Goal: Task Accomplishment & Management: Use online tool/utility

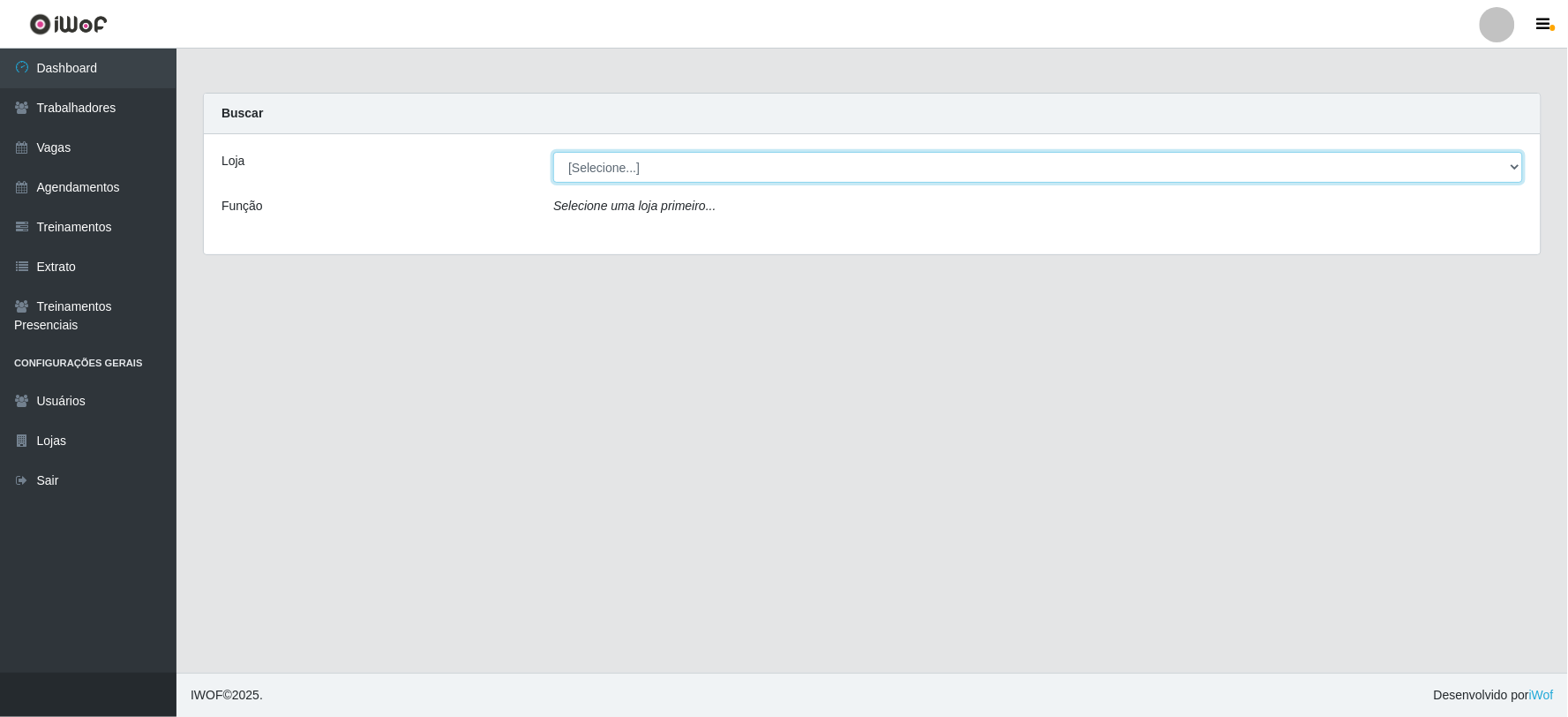
click at [697, 171] on select "[Selecione...] SuperFácil Atacado - Vale do Sol" at bounding box center [1038, 167] width 970 height 31
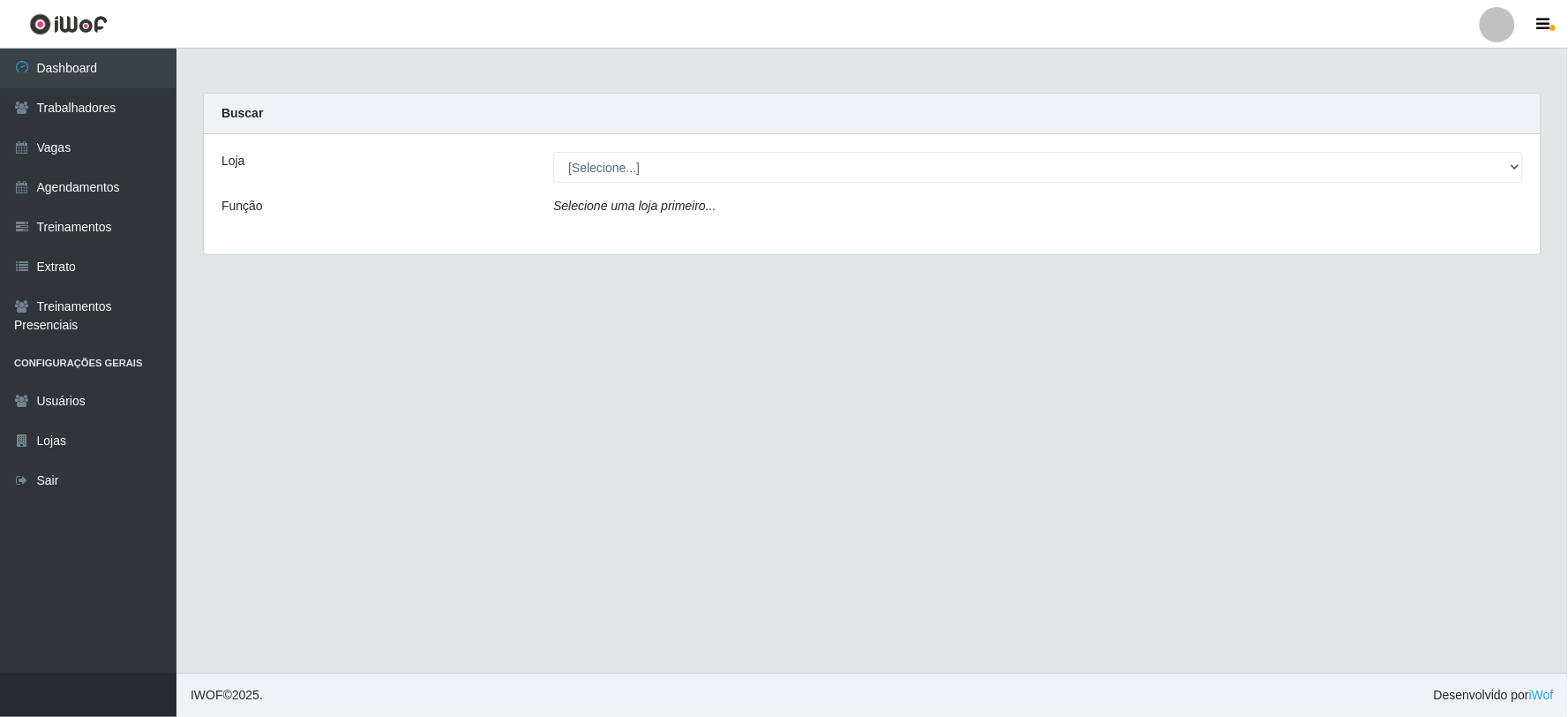
click at [706, 233] on div "Loja [Selecione...] SuperFácil Atacado - Vale do Sol Função Selecione uma loja …" at bounding box center [873, 194] width 1337 height 120
click at [644, 199] on icon "Selecione uma loja primeiro..." at bounding box center [634, 205] width 162 height 14
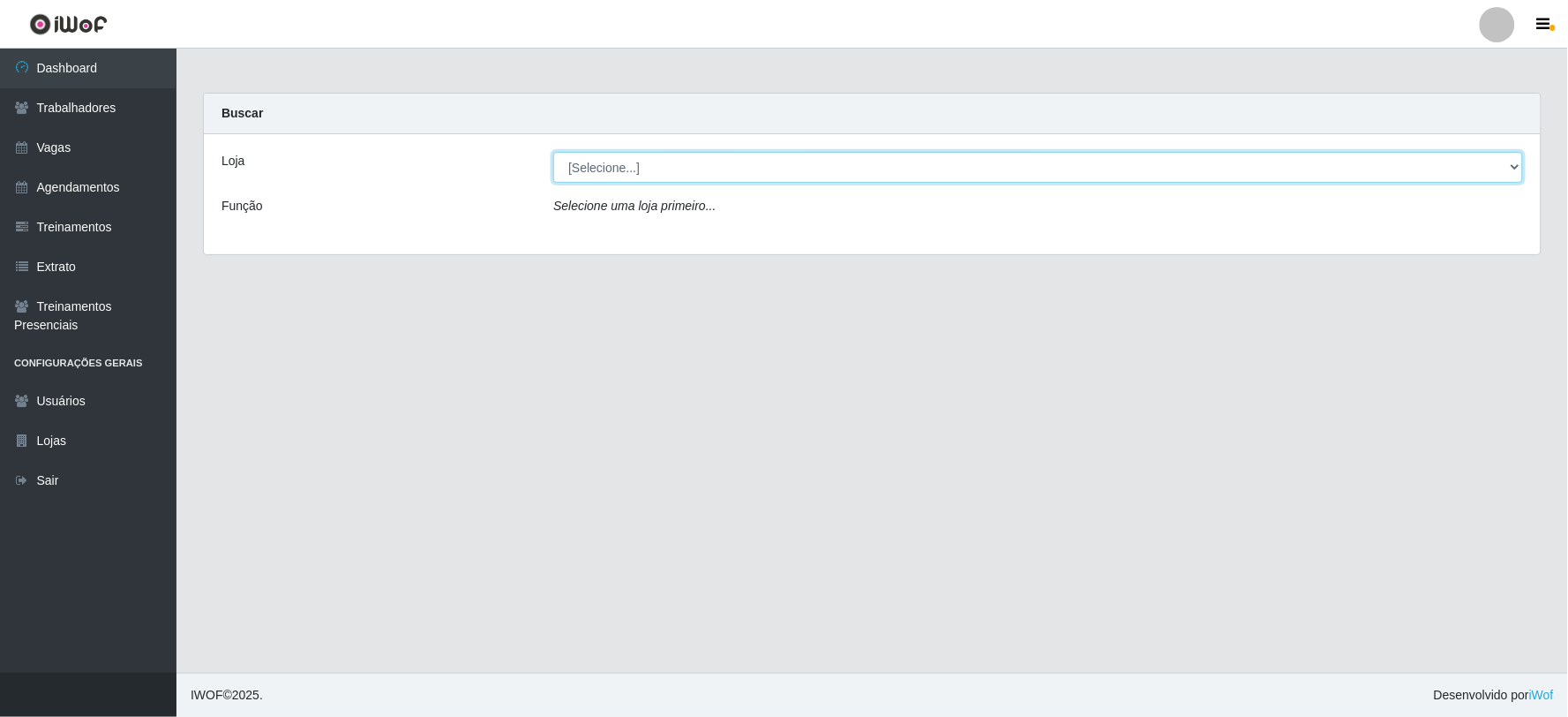
click at [640, 168] on select "[Selecione...] SuperFácil Atacado - Vale do Sol" at bounding box center [1038, 167] width 970 height 31
select select "502"
click at [553, 152] on select "[Selecione...] SuperFácil Atacado - Vale do Sol" at bounding box center [1038, 167] width 970 height 31
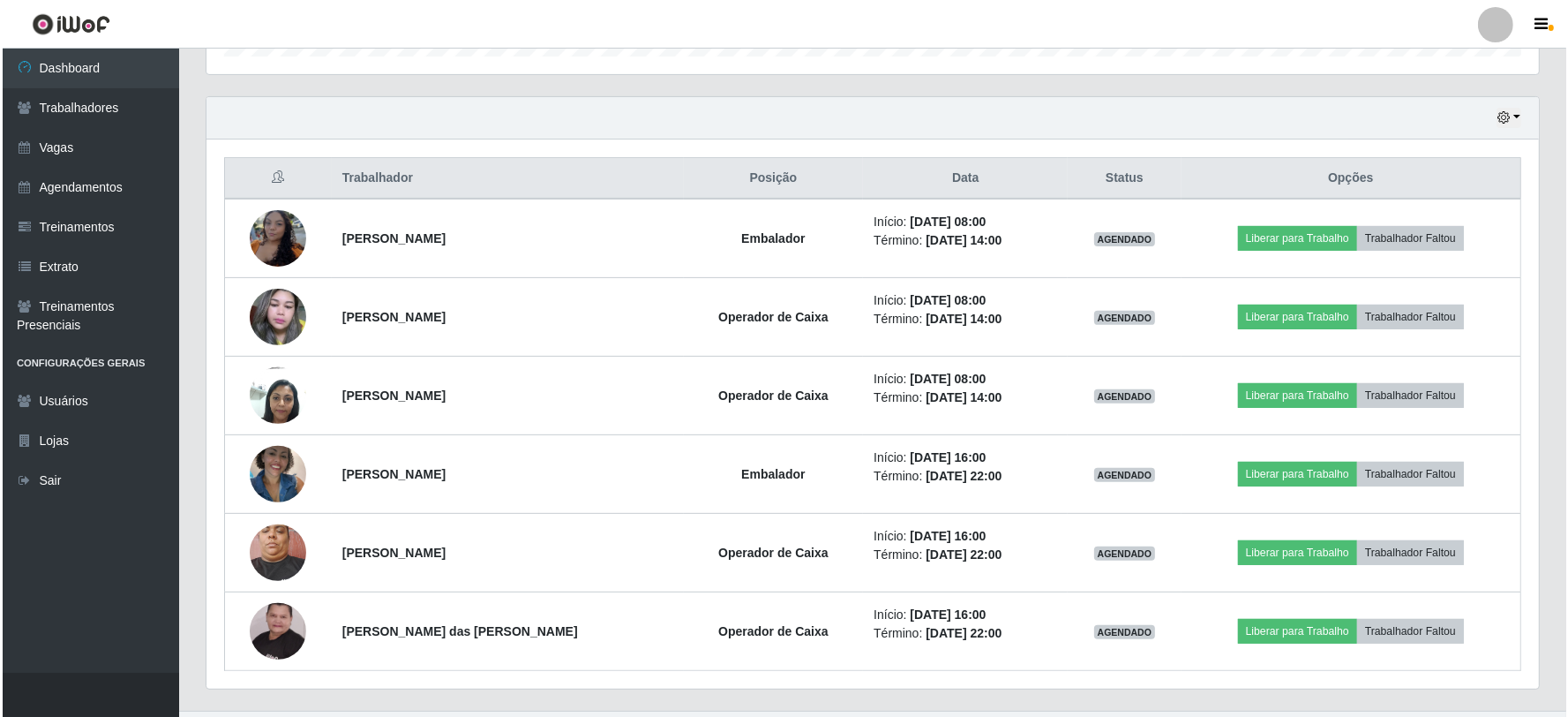
scroll to position [612, 0]
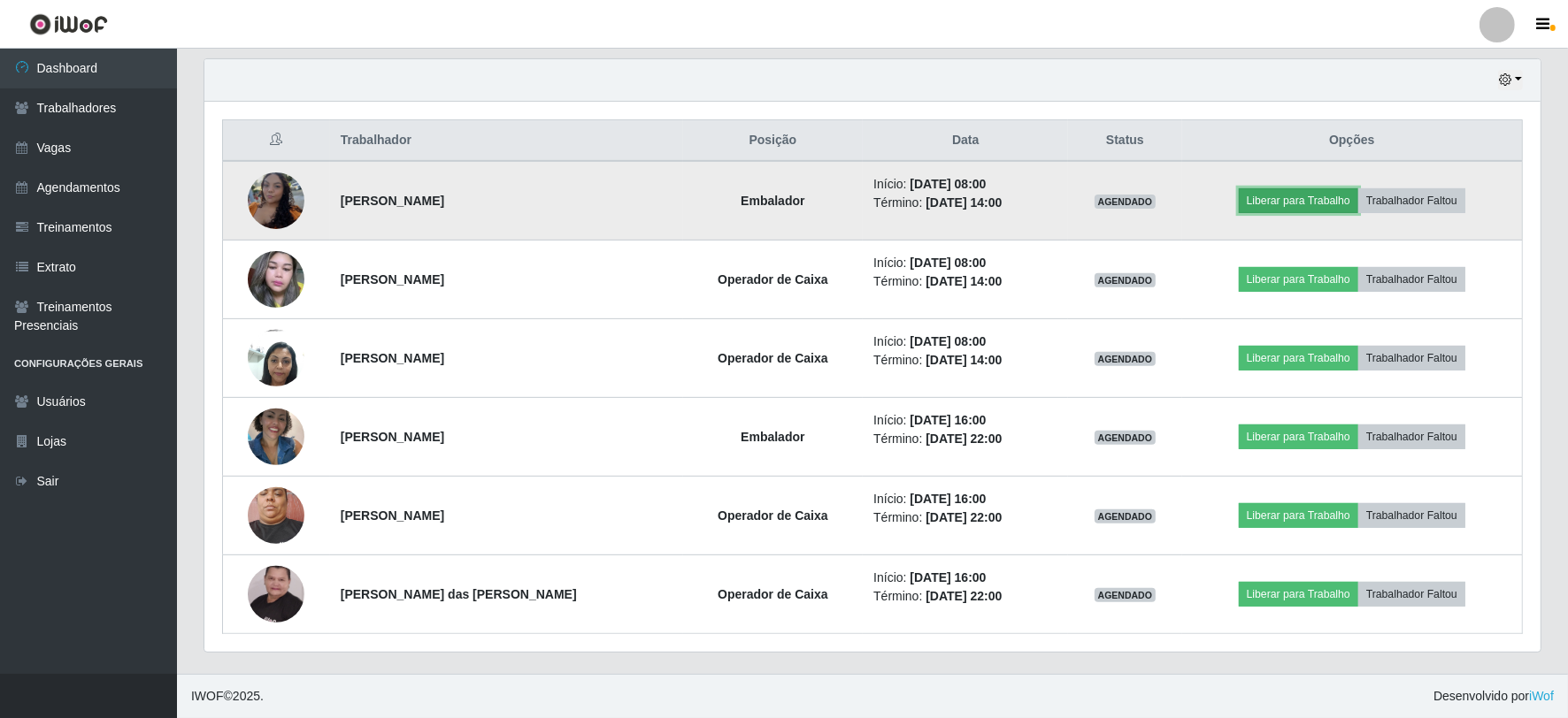
click at [1268, 205] on button "Liberar para Trabalho" at bounding box center [1298, 200] width 120 height 24
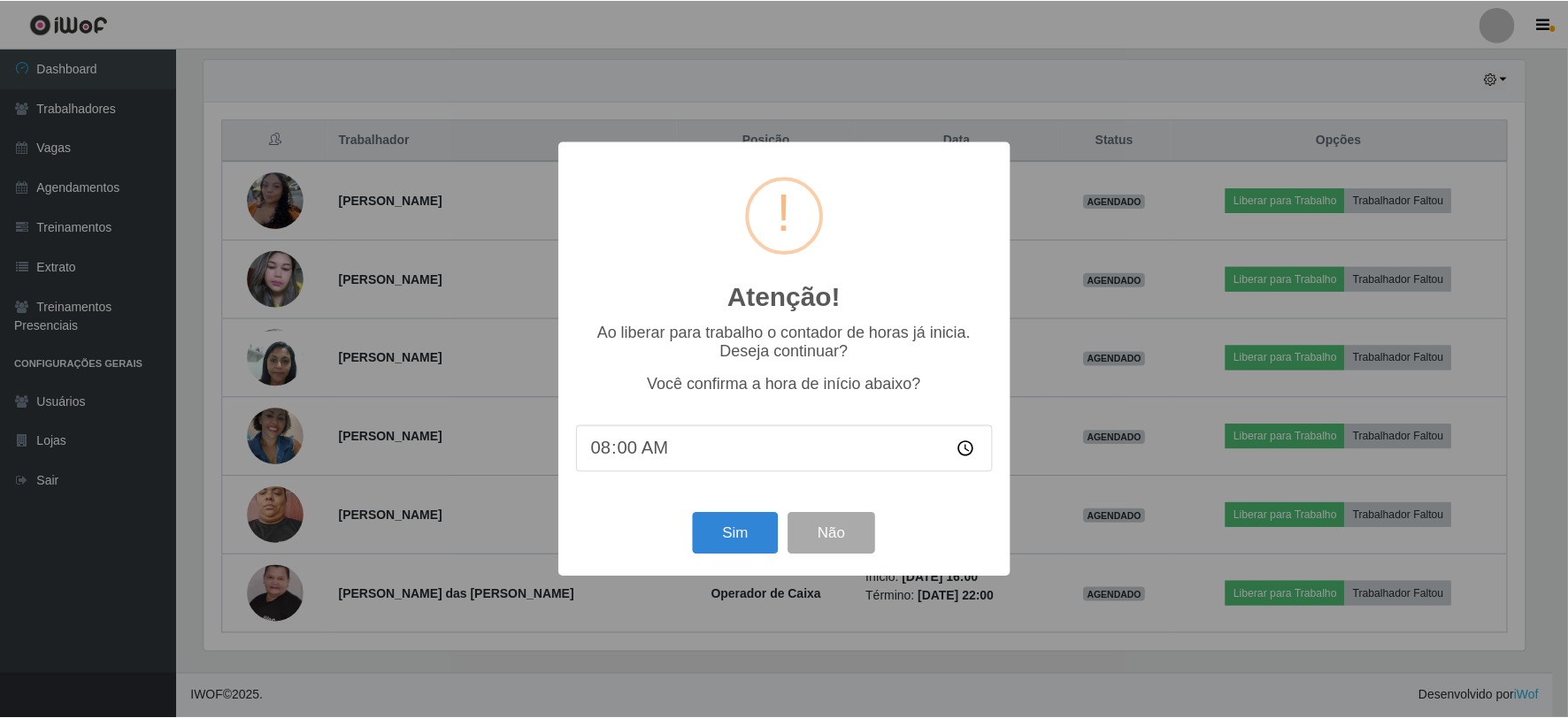
scroll to position [366, 1324]
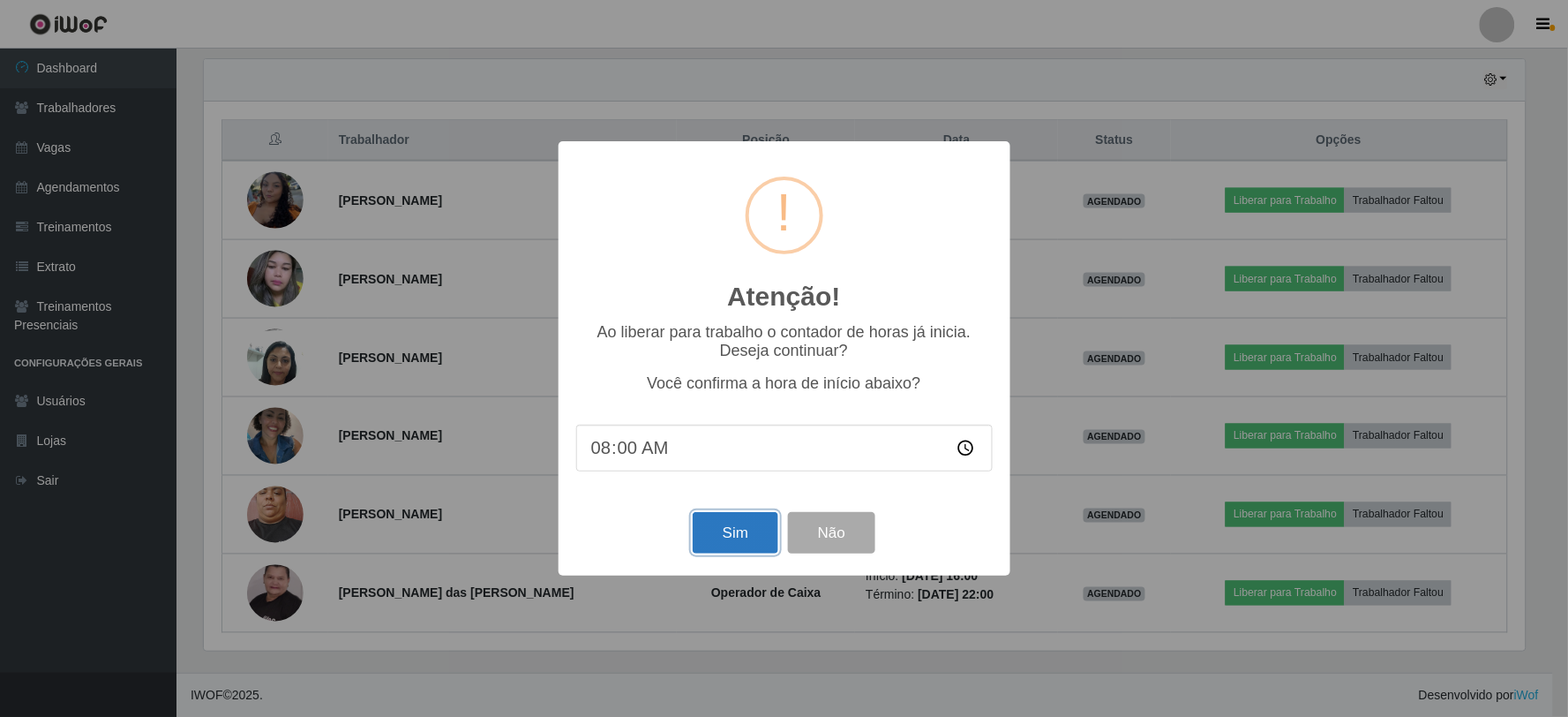
click at [736, 541] on button "Sim" at bounding box center [736, 533] width 86 height 41
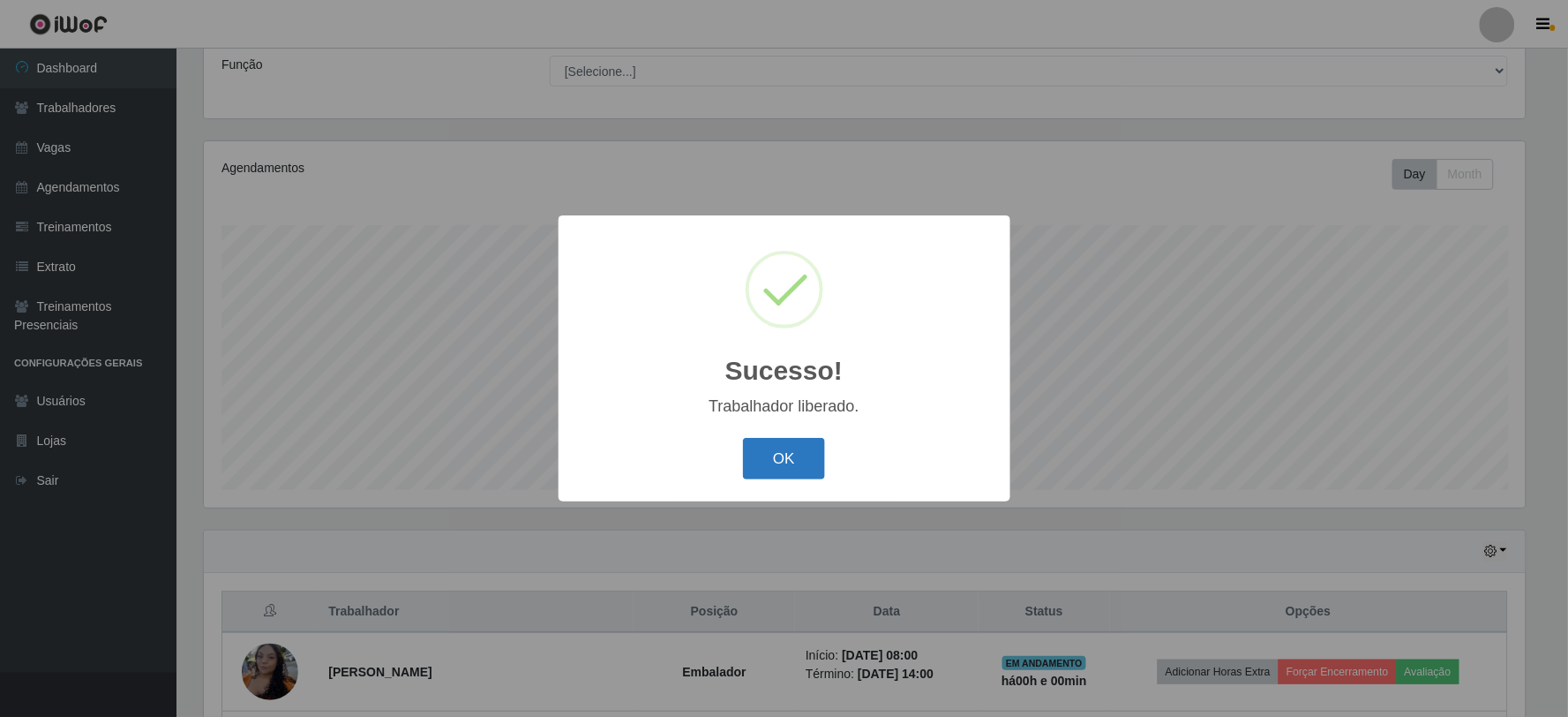
click at [789, 467] on button "OK" at bounding box center [784, 459] width 82 height 41
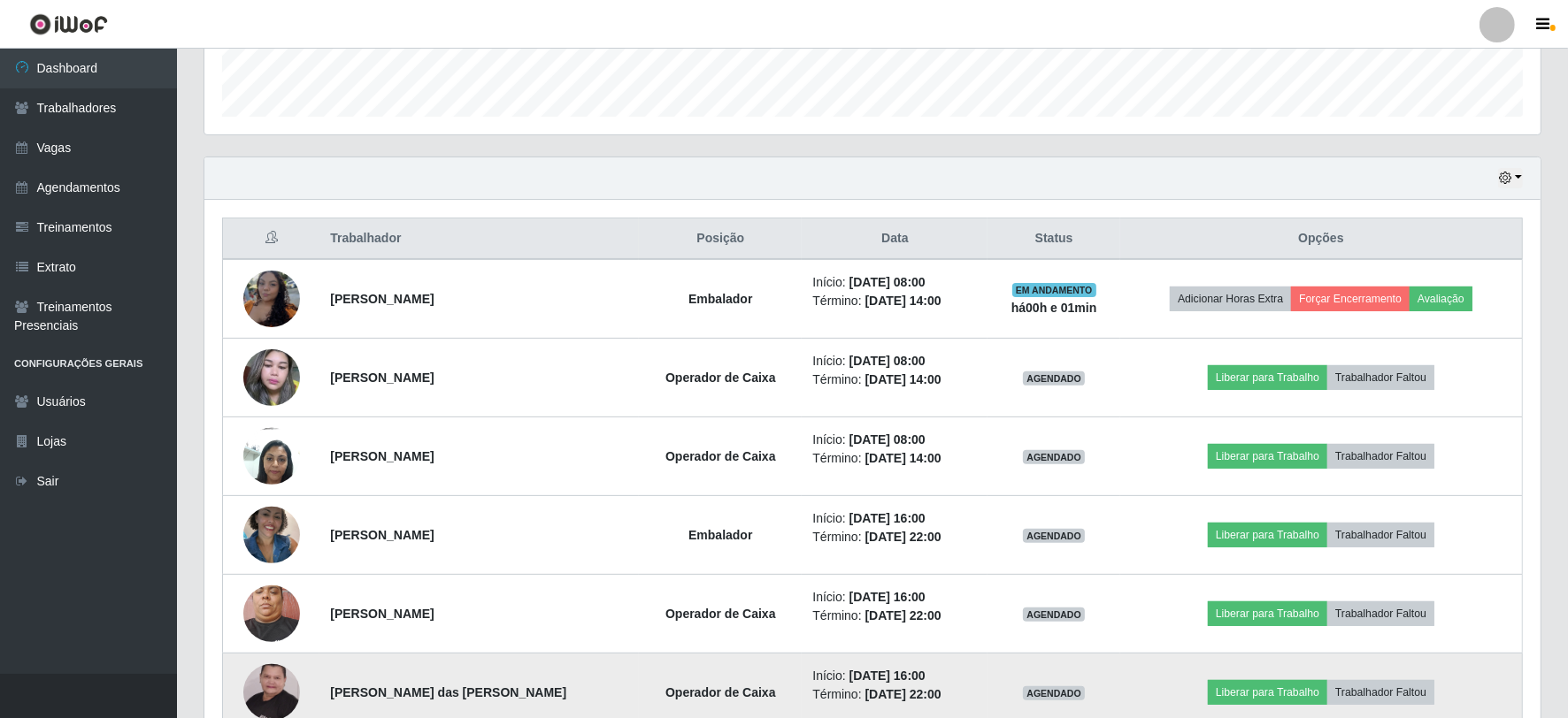
scroll to position [613, 0]
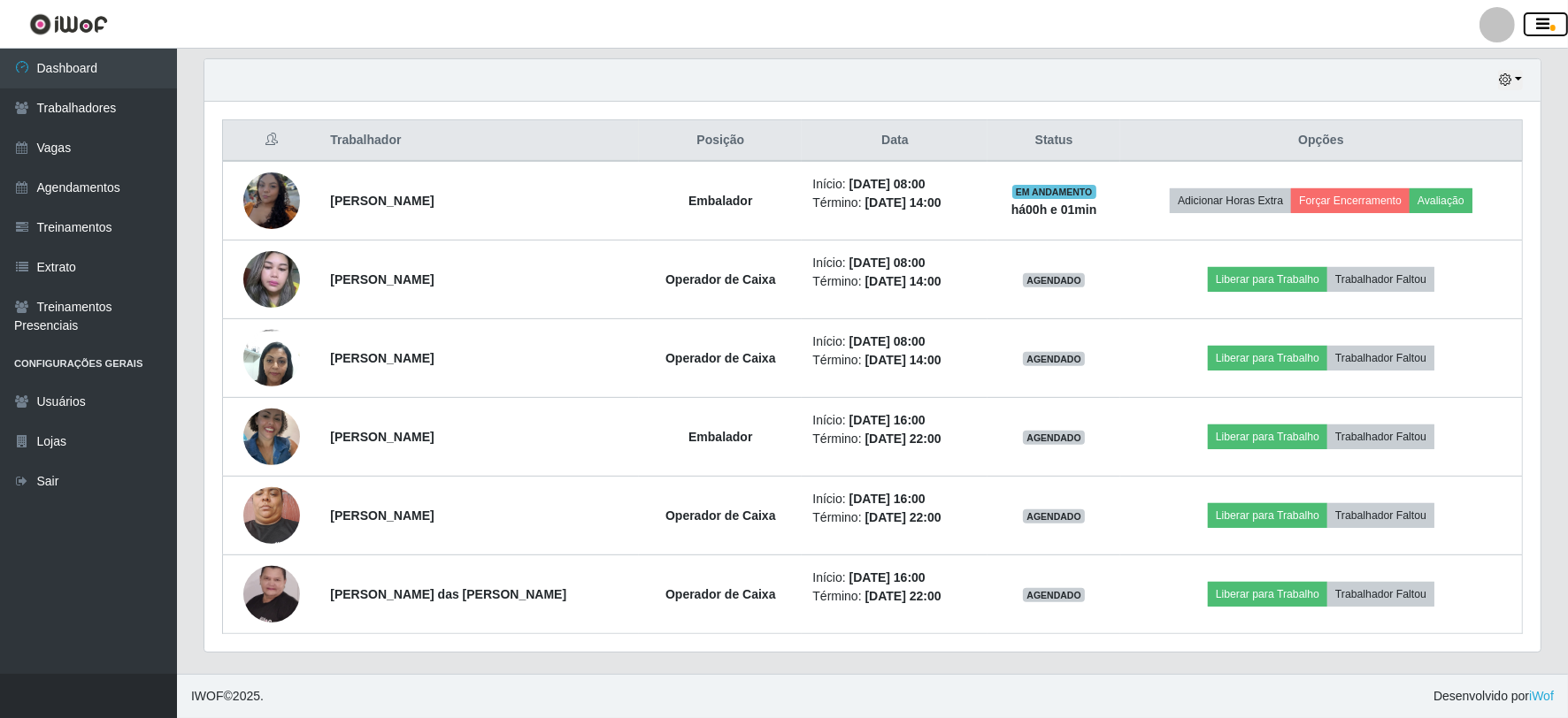
click at [1550, 24] on span "button" at bounding box center [1552, 27] width 5 height 6
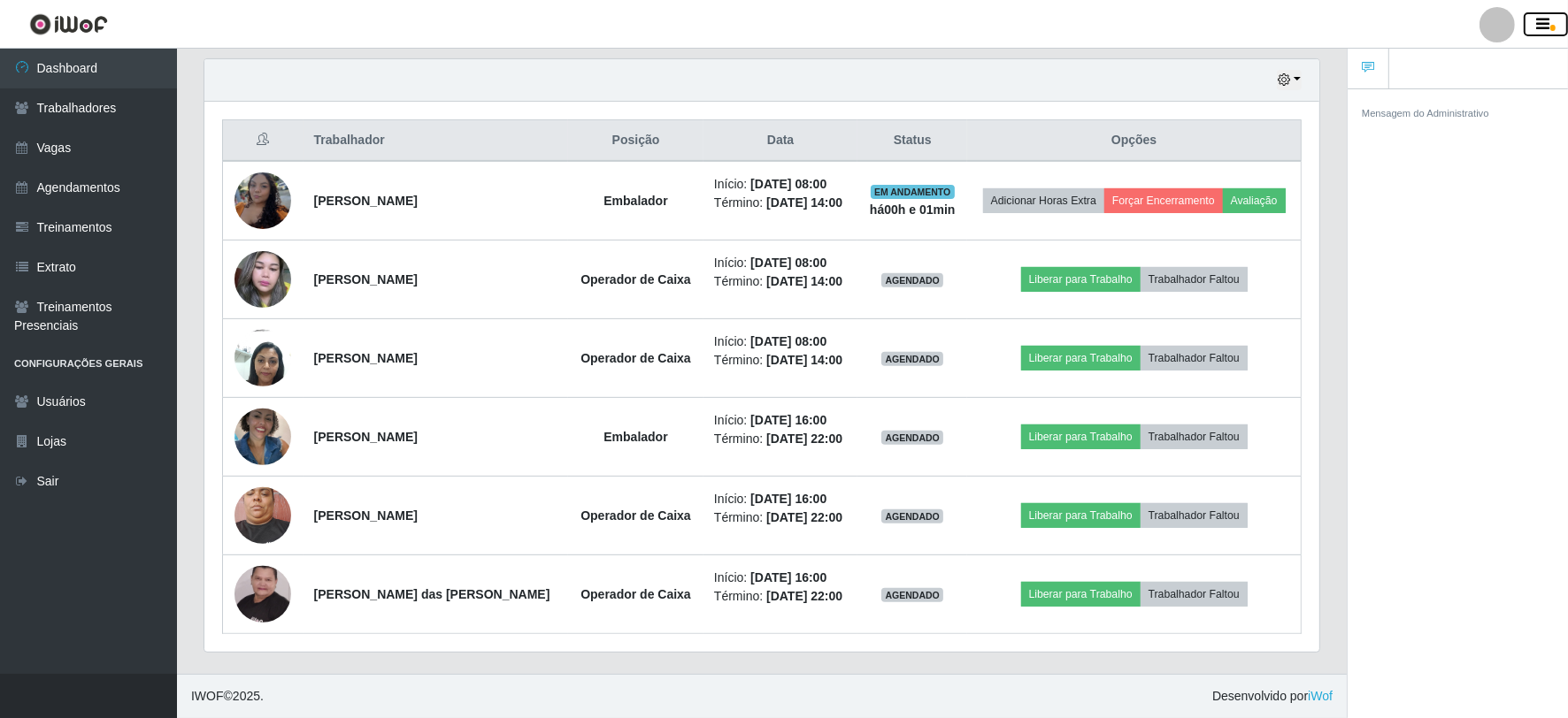
scroll to position [366, 1114]
click at [1550, 24] on span "button" at bounding box center [1552, 27] width 5 height 6
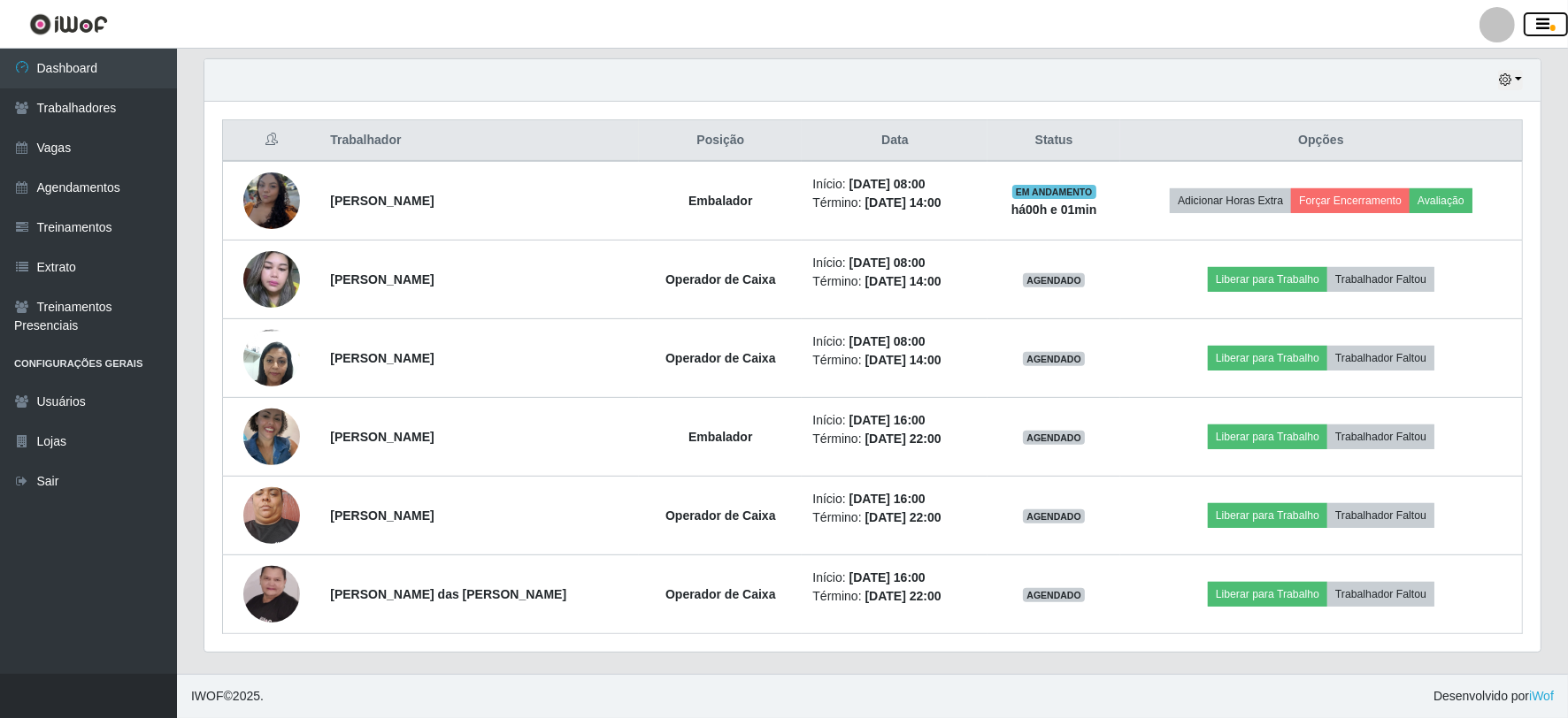
scroll to position [883889, 883340]
click at [1550, 24] on span "button" at bounding box center [1552, 27] width 5 height 6
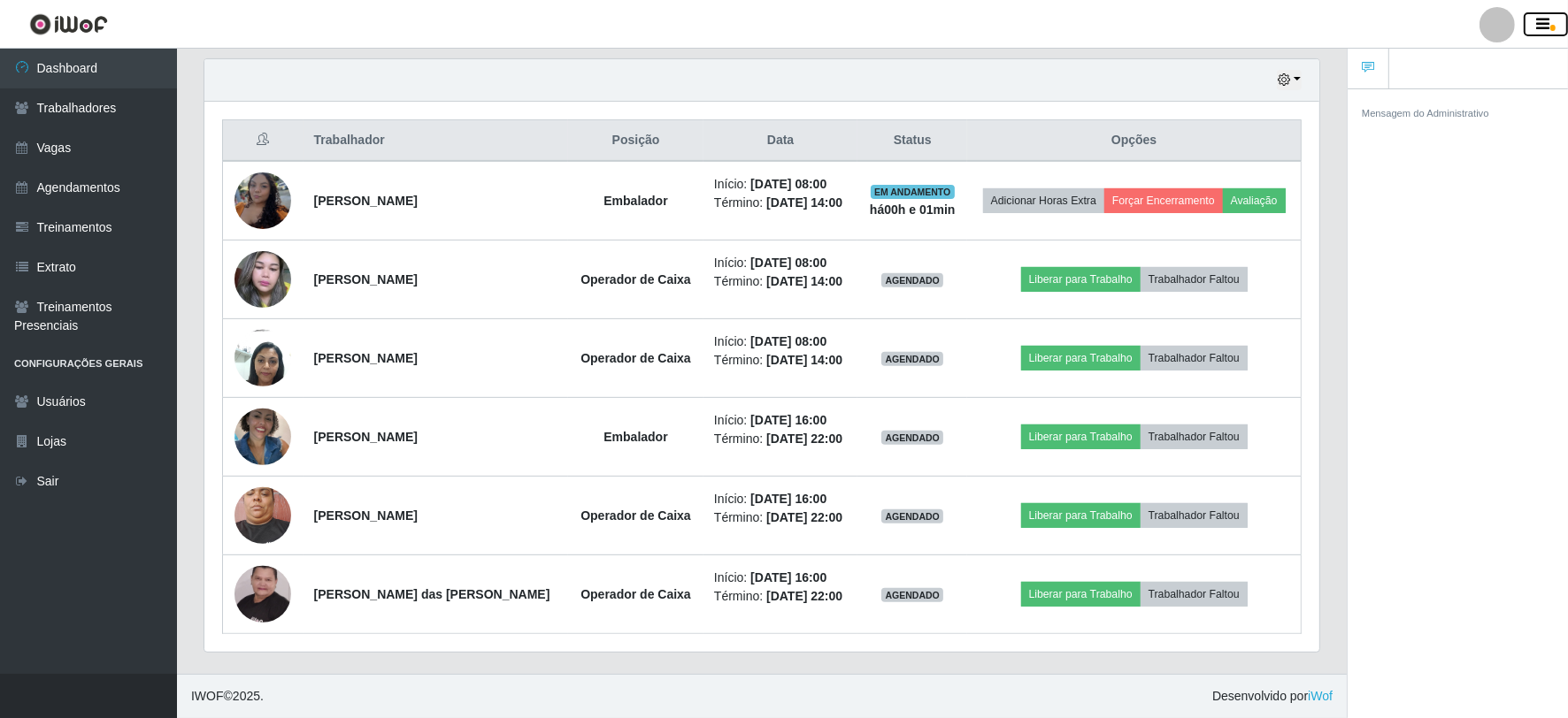
scroll to position [366, 1114]
click at [1550, 24] on span "button" at bounding box center [1552, 27] width 5 height 6
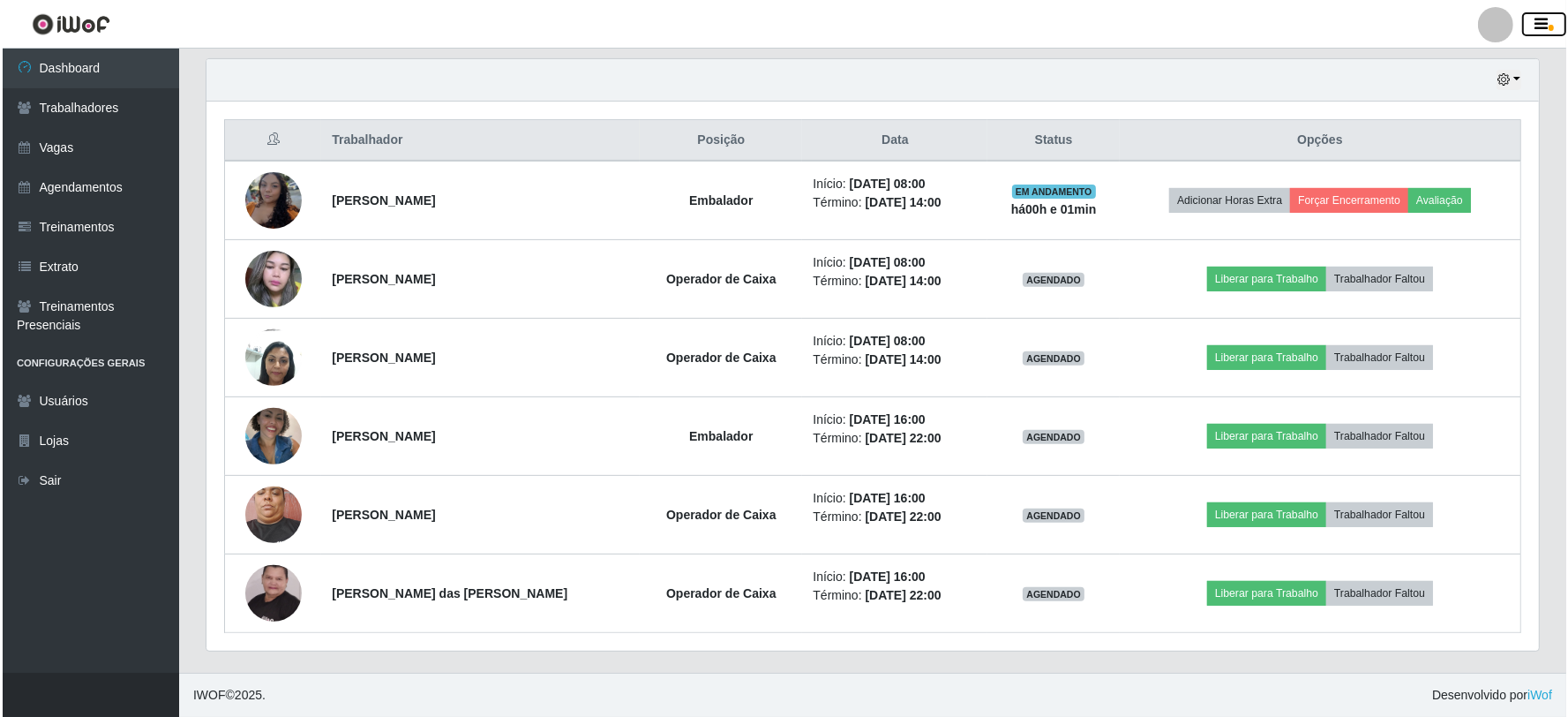
scroll to position [366, 1332]
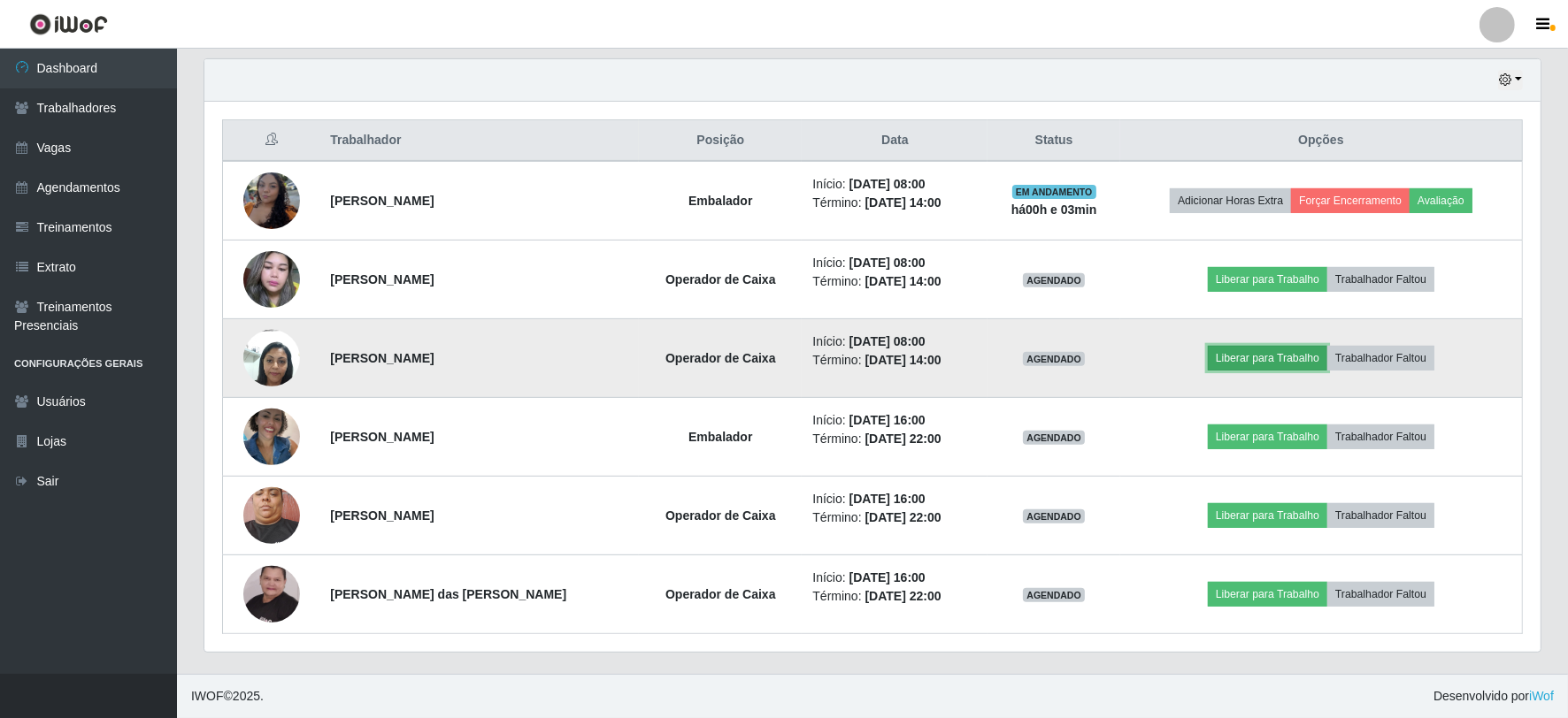
click at [1246, 354] on button "Liberar para Trabalho" at bounding box center [1267, 358] width 120 height 24
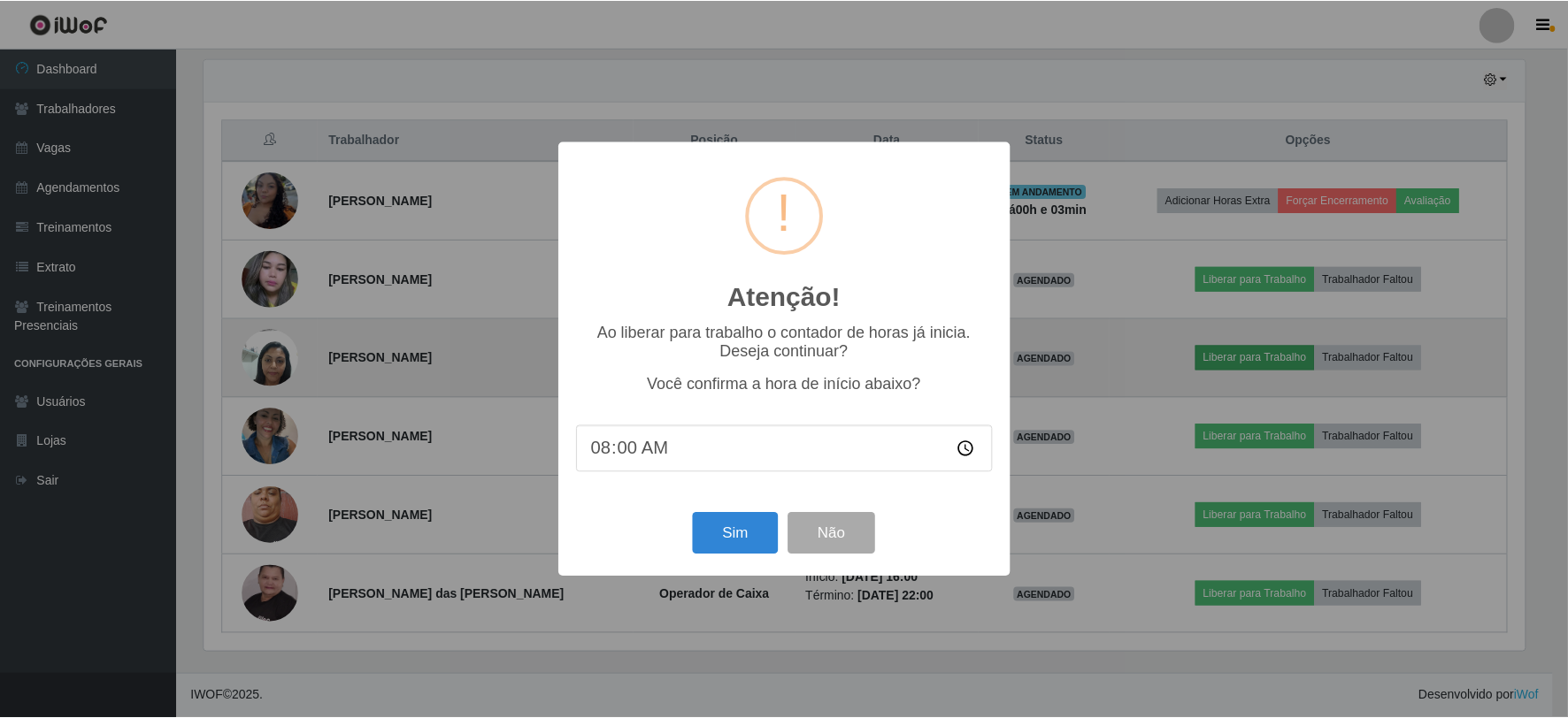
scroll to position [366, 1324]
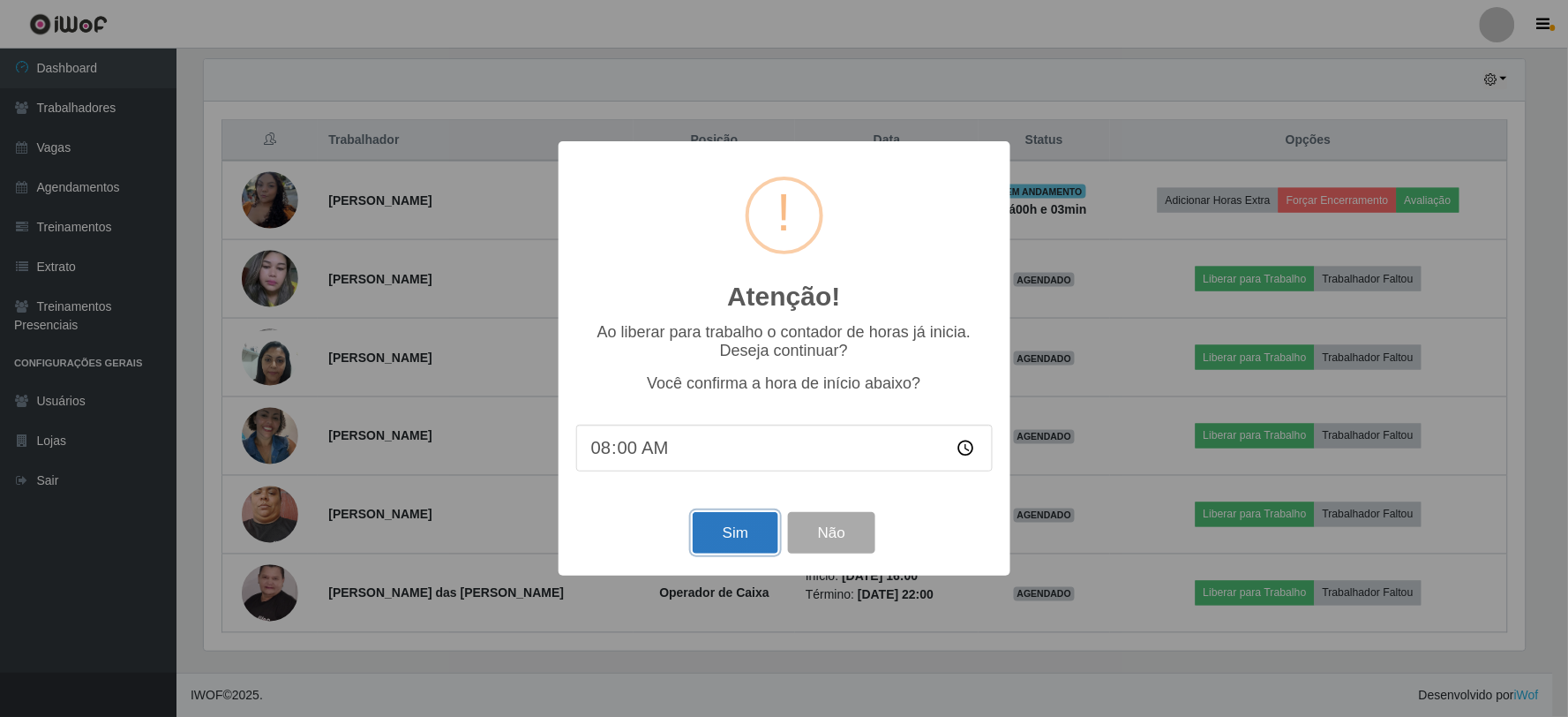
click at [755, 540] on button "Sim" at bounding box center [736, 533] width 86 height 41
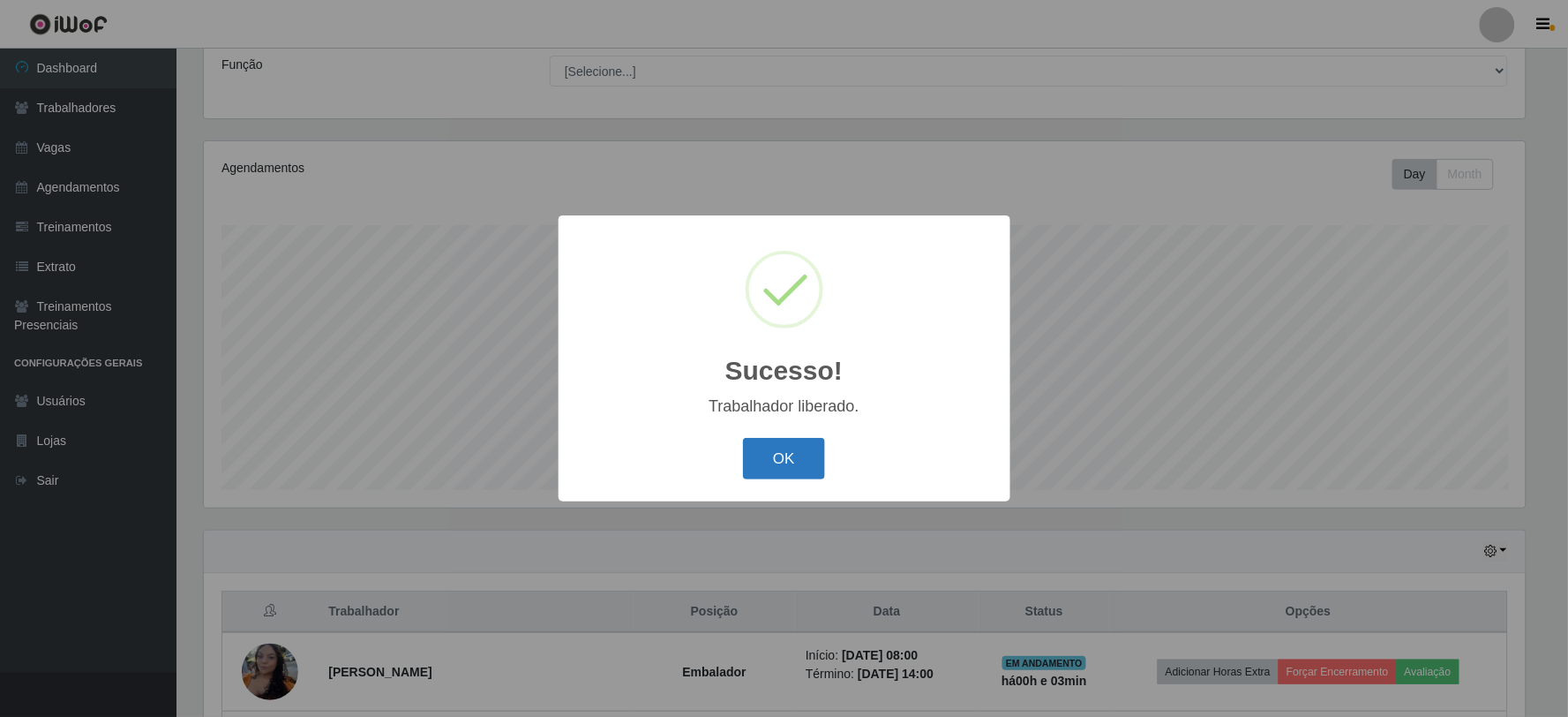
click at [798, 451] on button "OK" at bounding box center [784, 459] width 82 height 41
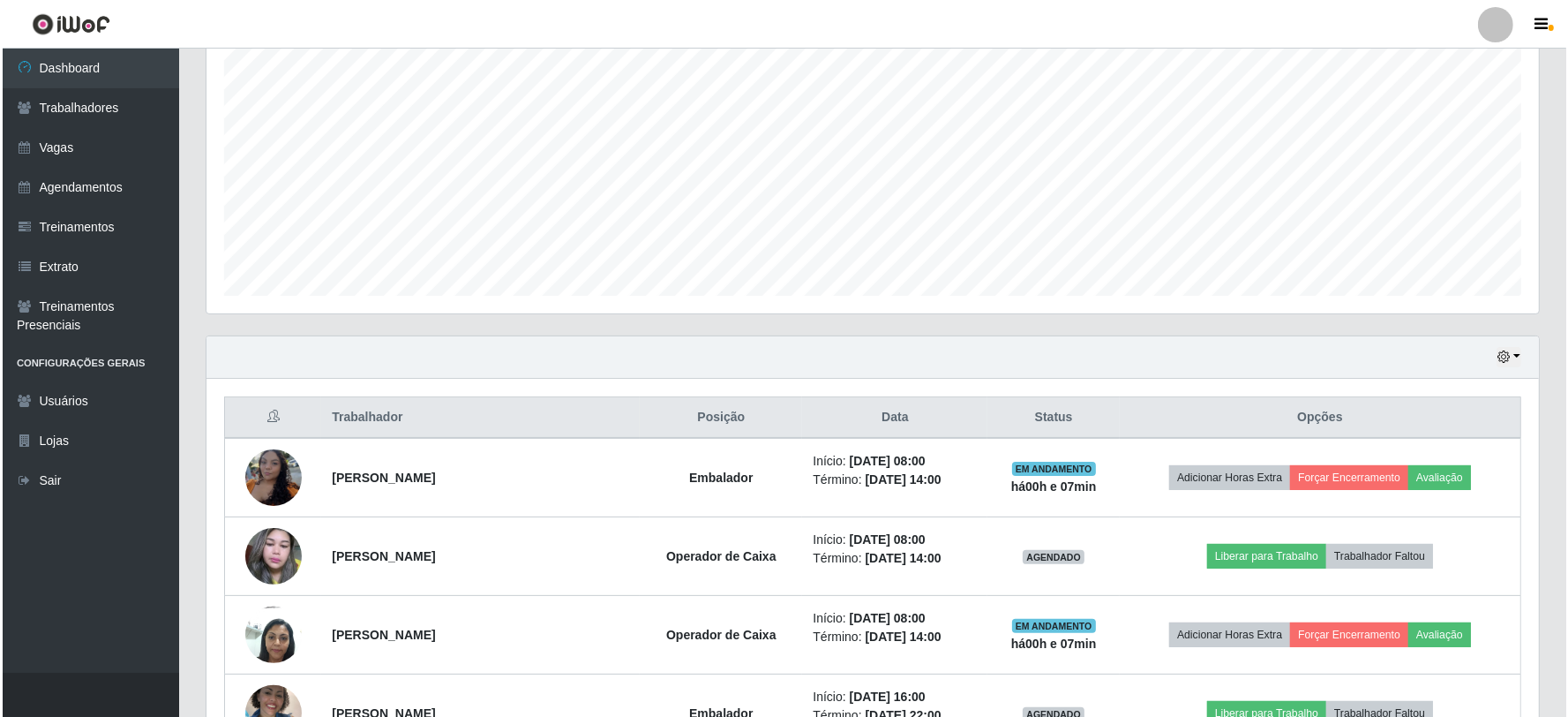
scroll to position [533, 0]
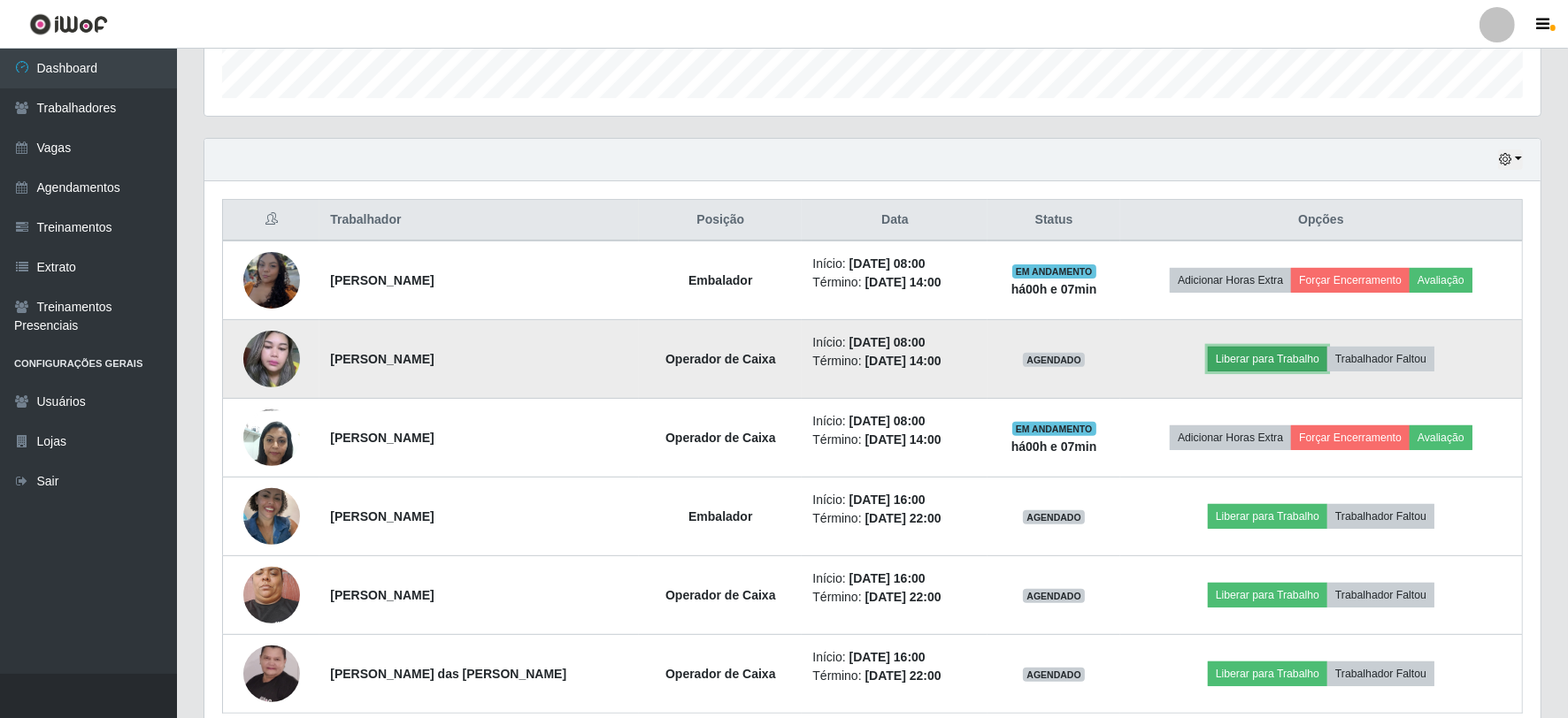
click at [1236, 359] on button "Liberar para Trabalho" at bounding box center [1267, 359] width 120 height 24
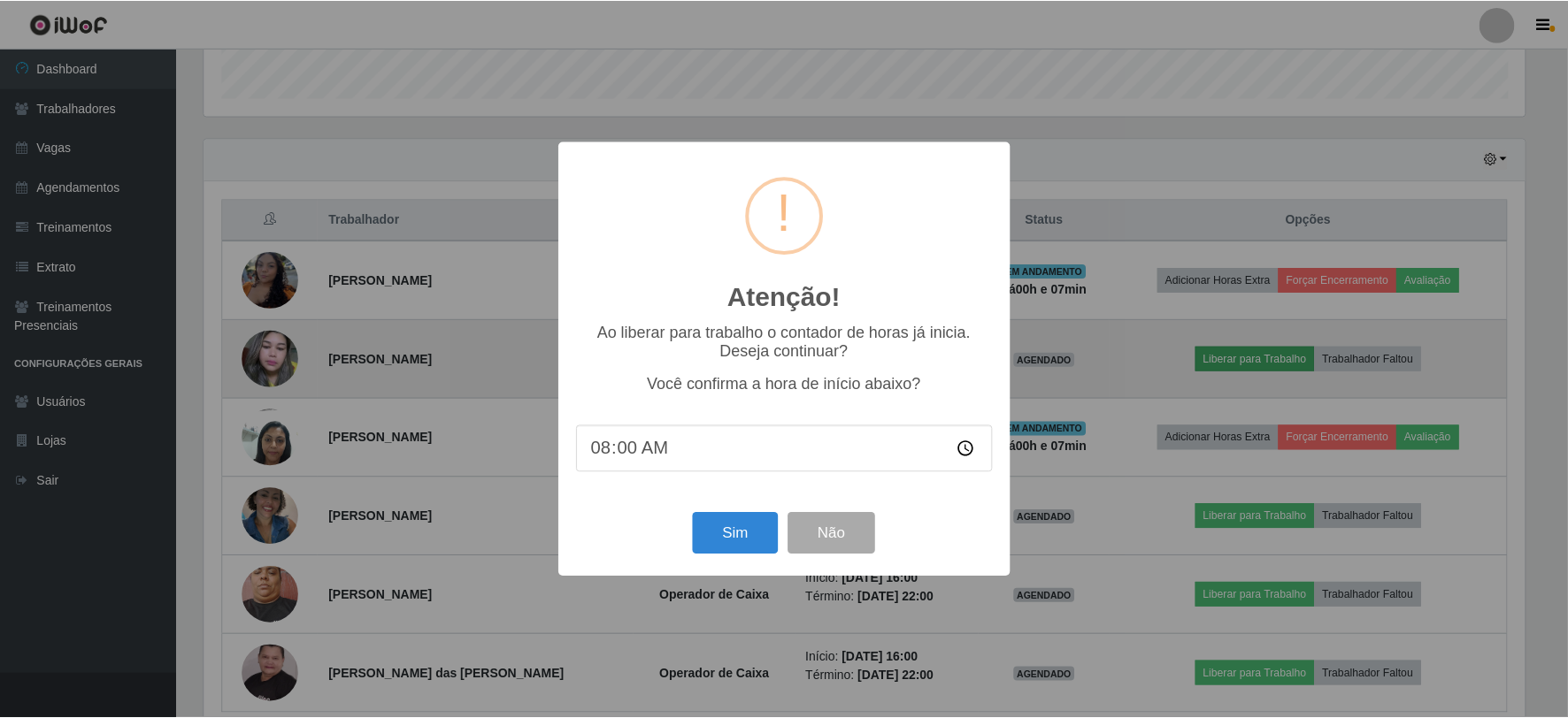
scroll to position [366, 1324]
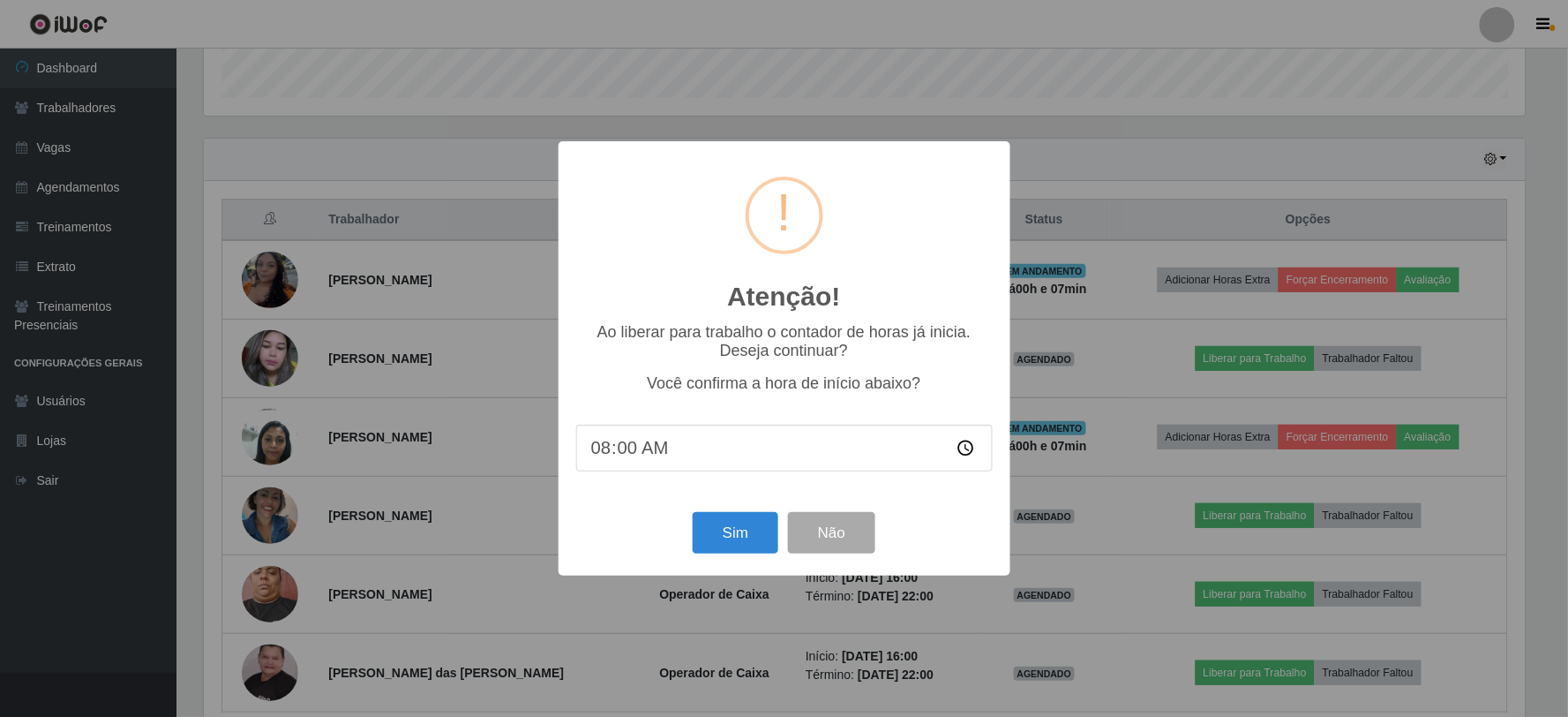
click at [622, 450] on input "08:00" at bounding box center [784, 448] width 416 height 47
type input "08:04"
click at [746, 539] on button "Sim" at bounding box center [736, 533] width 86 height 41
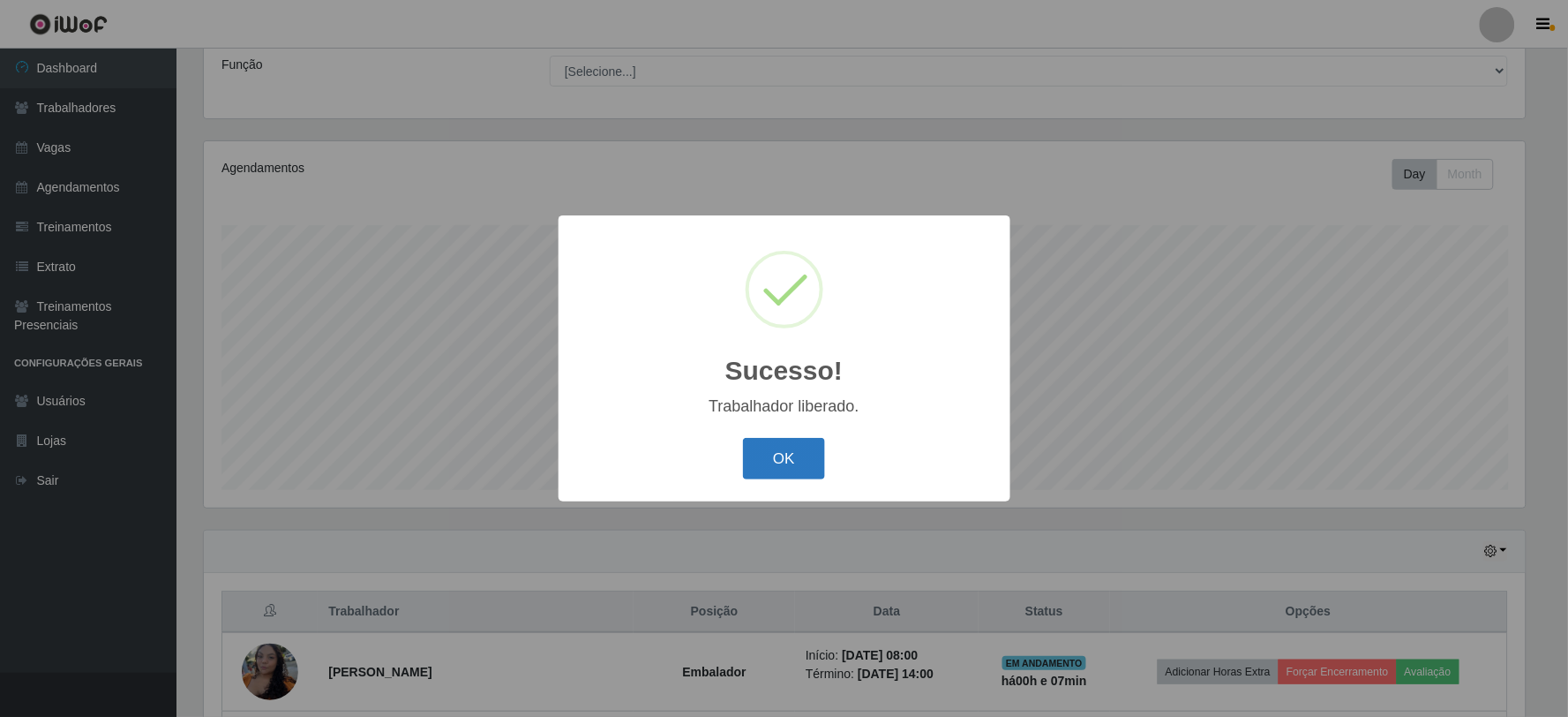
click at [799, 464] on button "OK" at bounding box center [784, 459] width 82 height 41
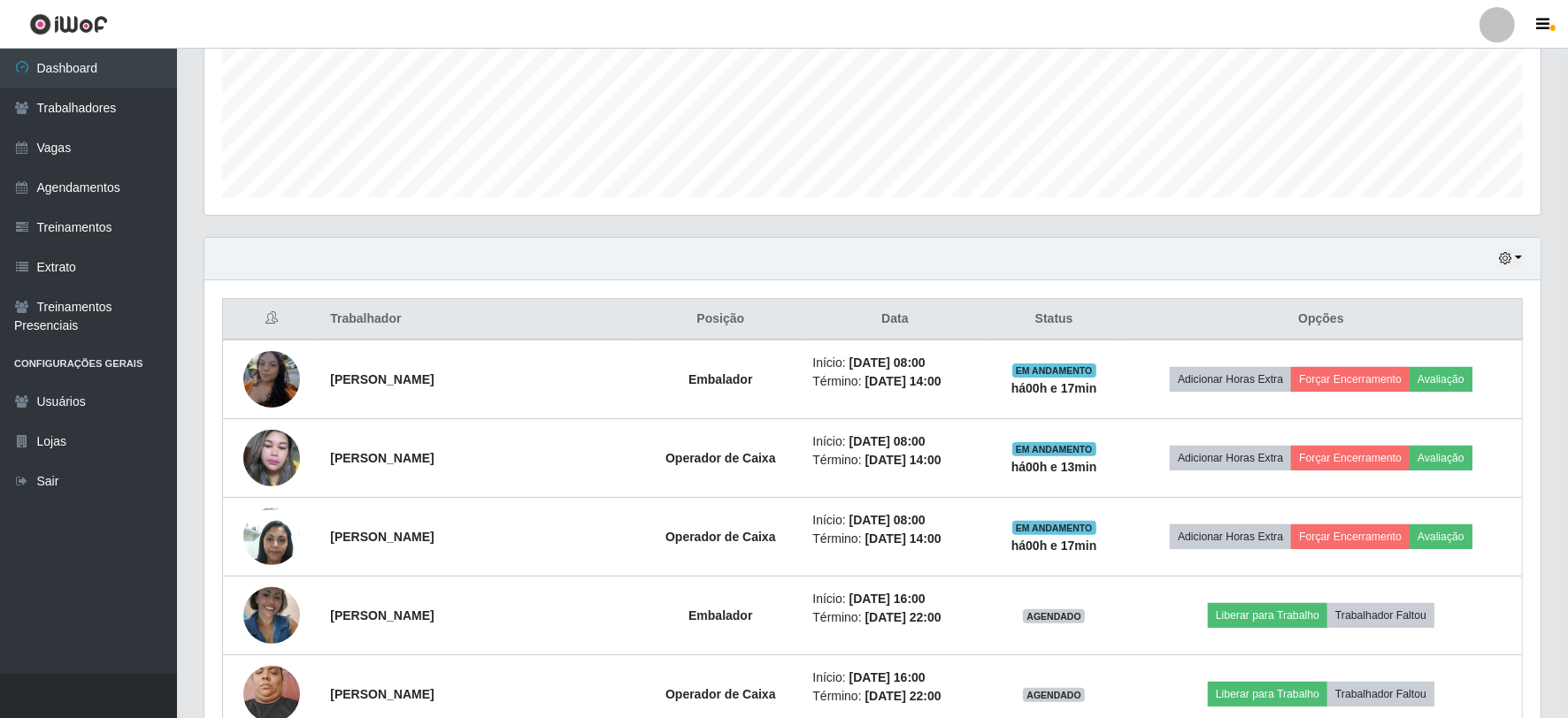
scroll to position [436, 0]
